Goal: Task Accomplishment & Management: Manage account settings

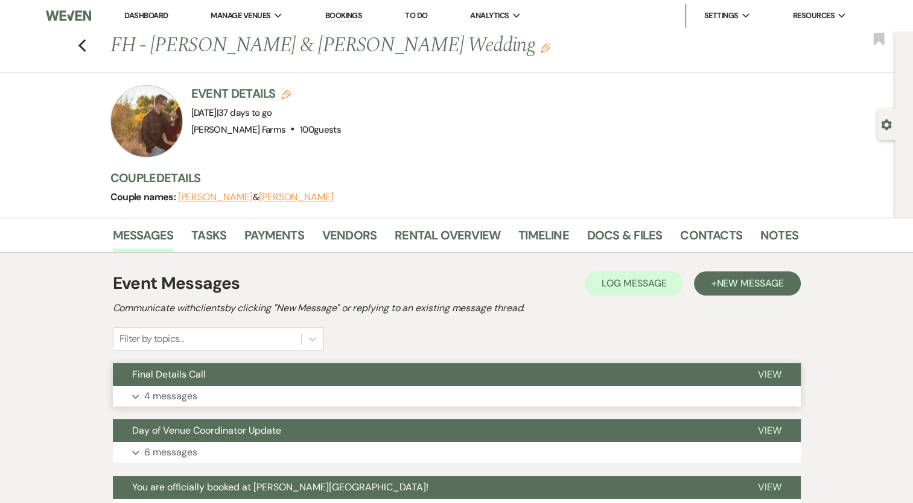
click at [191, 391] on p "4 messages" at bounding box center [170, 396] width 53 height 16
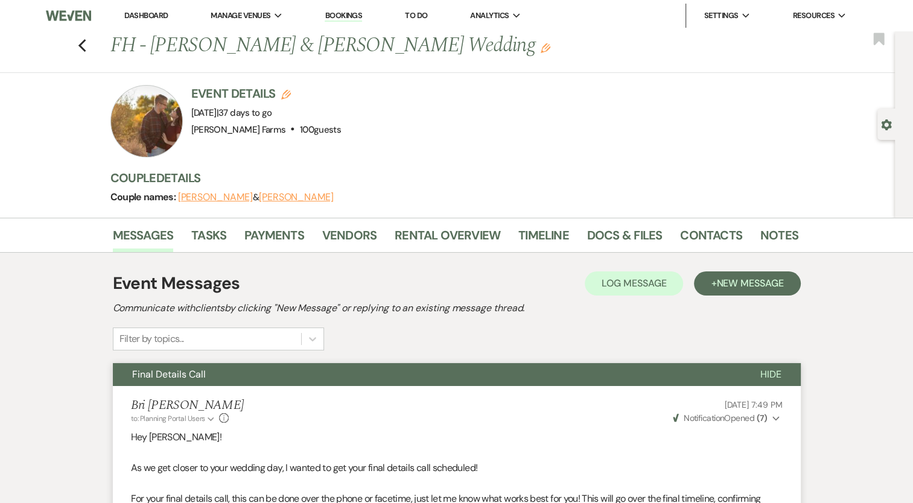
click at [78, 46] on div "Previous FH - [PERSON_NAME] & [PERSON_NAME] Wedding Edit Bookmark" at bounding box center [444, 52] width 901 height 42
click at [86, 46] on icon "Previous" at bounding box center [82, 46] width 9 height 14
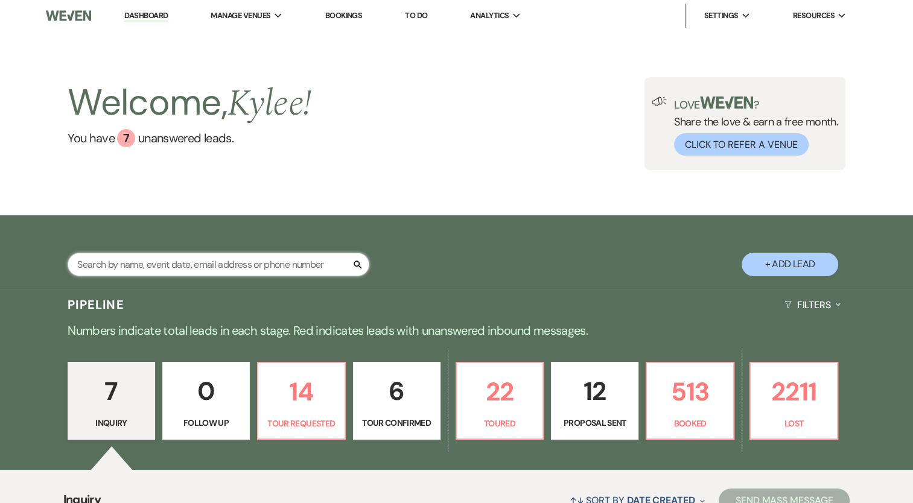
click at [191, 258] on input "text" at bounding box center [219, 265] width 302 height 24
type input "[PERSON_NAME]"
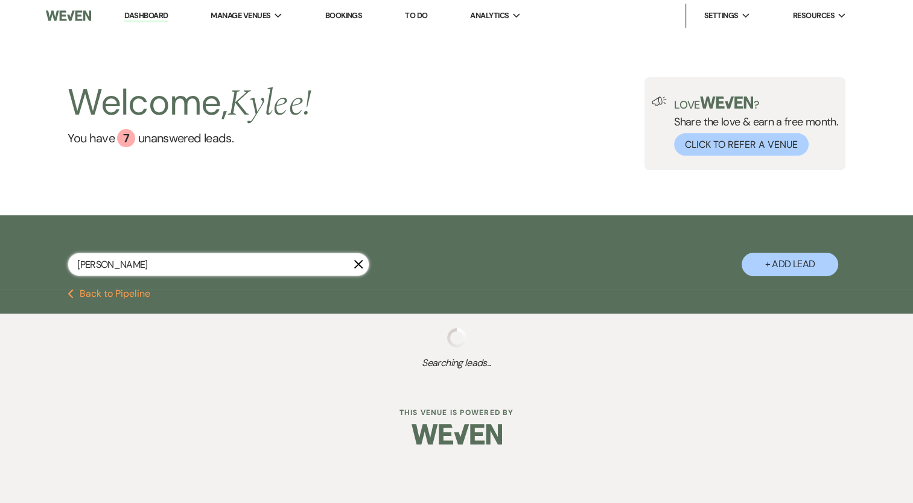
select select "2"
select select "8"
select select "5"
select select "4"
select select "8"
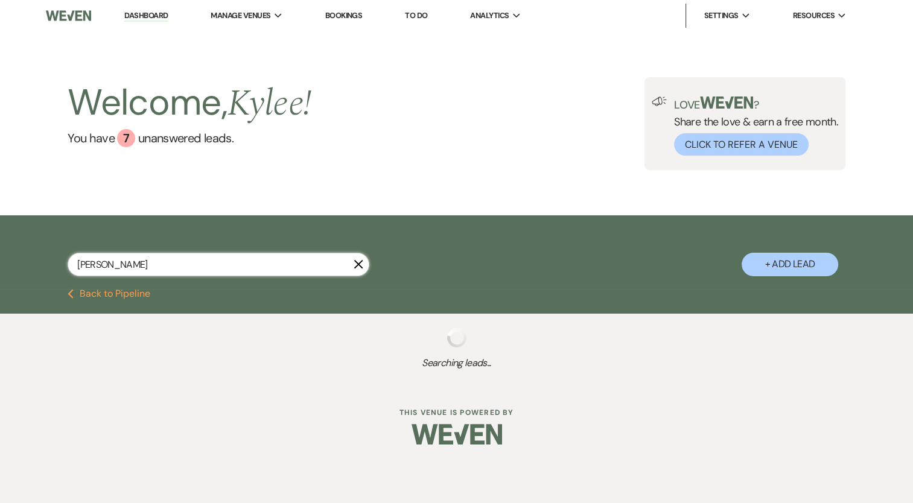
select select "5"
select select "8"
select select "5"
select select "8"
select select "5"
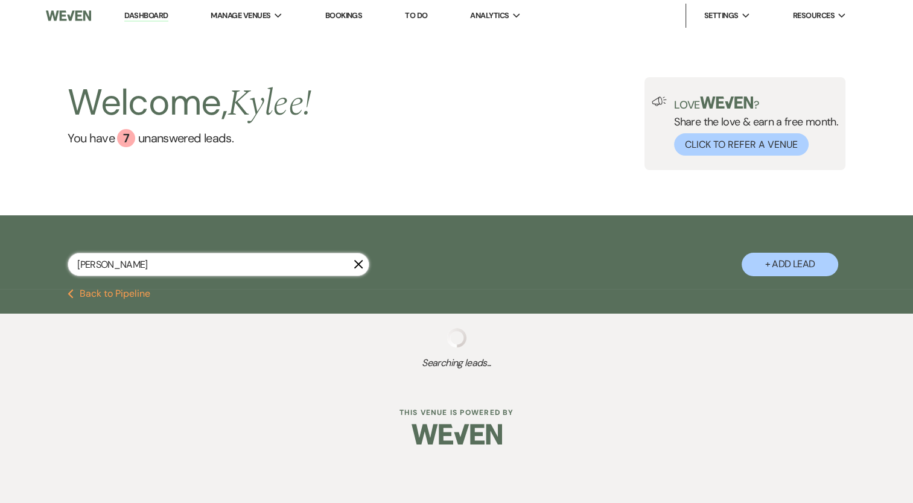
select select "8"
select select "5"
select select "8"
select select "5"
select select "8"
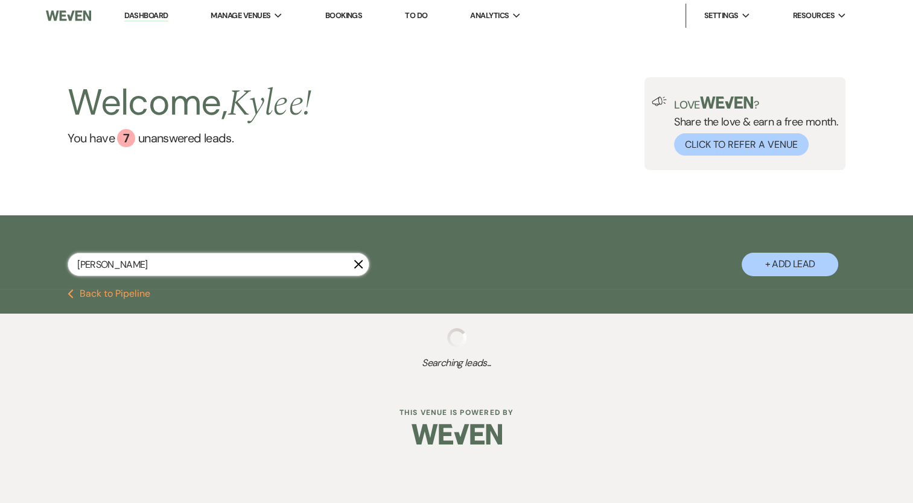
select select "5"
select select "8"
select select "1"
select select "8"
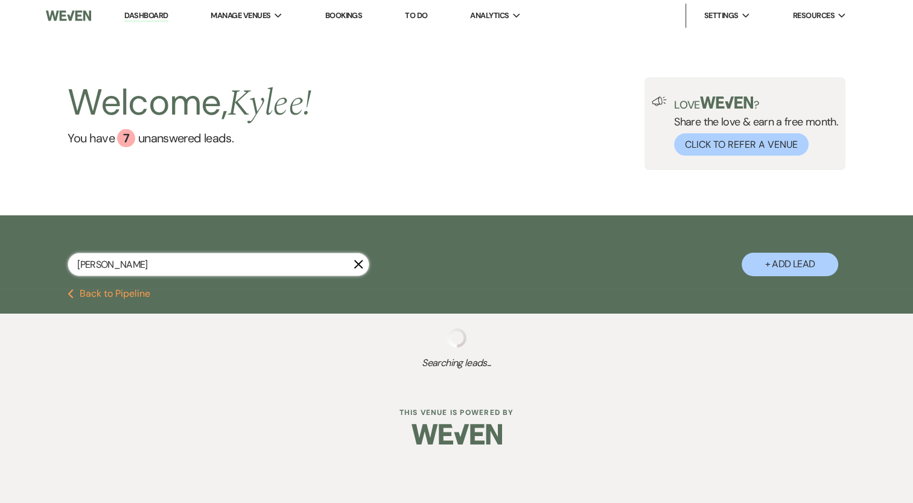
select select "1"
select select "8"
select select "7"
select select "8"
